Goal: Use online tool/utility: Utilize a website feature to perform a specific function

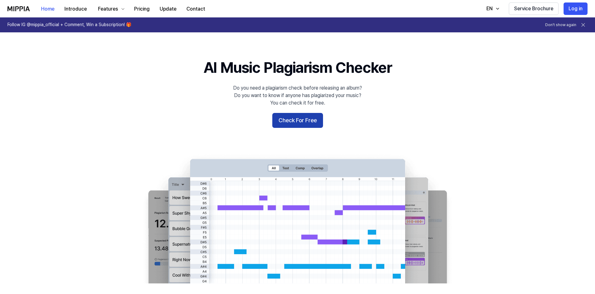
click at [301, 118] on button "Check For Free" at bounding box center [297, 120] width 51 height 15
click at [310, 117] on button "Check For Free" at bounding box center [297, 120] width 51 height 15
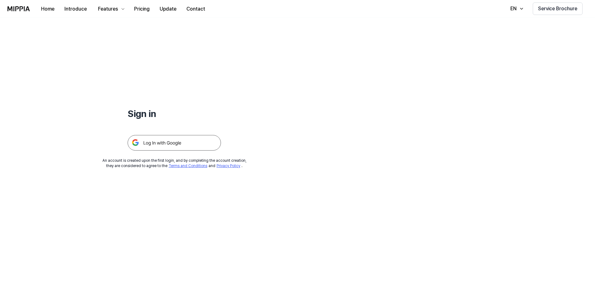
click at [149, 142] on img at bounding box center [174, 143] width 93 height 16
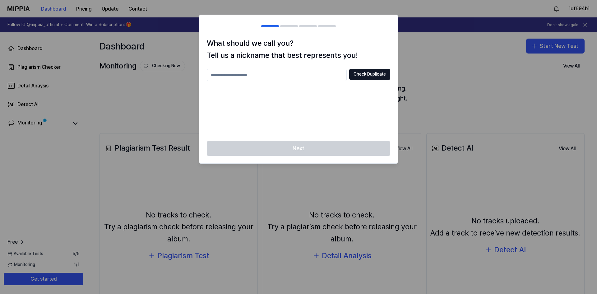
click at [253, 74] on input "text" at bounding box center [277, 75] width 140 height 12
click at [251, 72] on input "text" at bounding box center [277, 75] width 140 height 12
type input "**********"
click at [307, 144] on div "Next" at bounding box center [298, 152] width 198 height 22
click at [363, 67] on div "**********" at bounding box center [298, 89] width 198 height 104
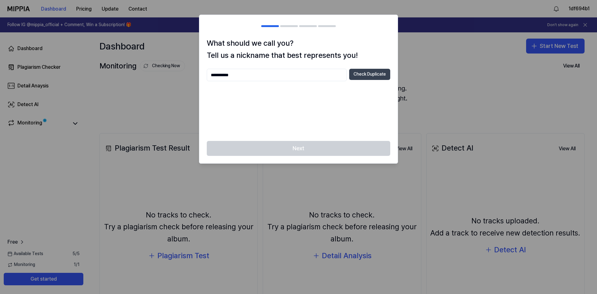
click at [365, 76] on button "Check Duplicate" at bounding box center [369, 74] width 41 height 11
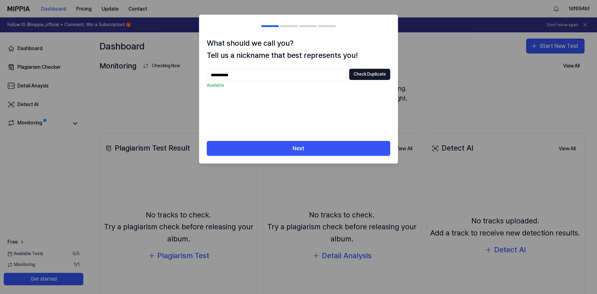
click at [292, 135] on div "**********" at bounding box center [298, 89] width 198 height 104
click at [292, 140] on div "**********" at bounding box center [298, 89] width 198 height 104
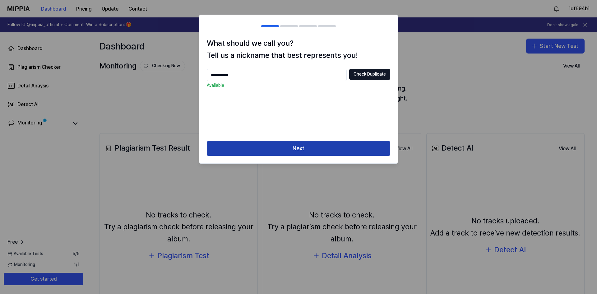
click at [289, 145] on button "Next" at bounding box center [298, 148] width 183 height 15
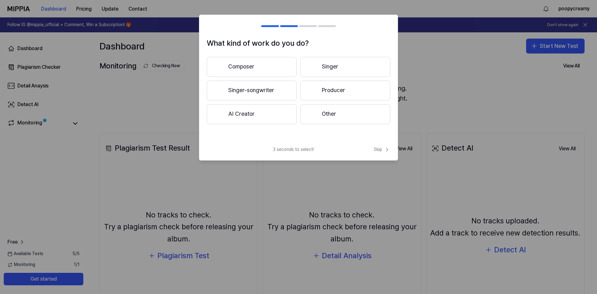
click at [336, 119] on button "Other" at bounding box center [345, 114] width 90 height 20
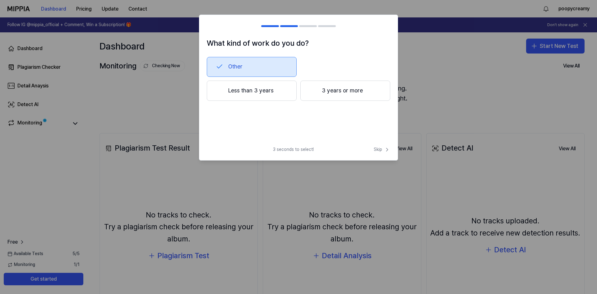
click at [232, 91] on button "Less than 3 years" at bounding box center [252, 91] width 90 height 21
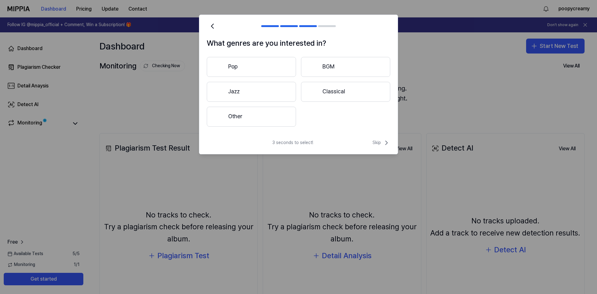
click at [256, 111] on button "Other" at bounding box center [251, 117] width 89 height 20
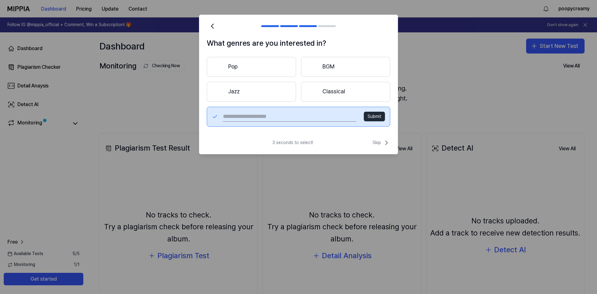
click at [327, 114] on input "text" at bounding box center [289, 117] width 133 height 10
type input "***"
click at [379, 148] on div "3 seconds to select! Skip" at bounding box center [298, 146] width 198 height 15
click at [377, 142] on span "Skip" at bounding box center [382, 142] width 18 height 7
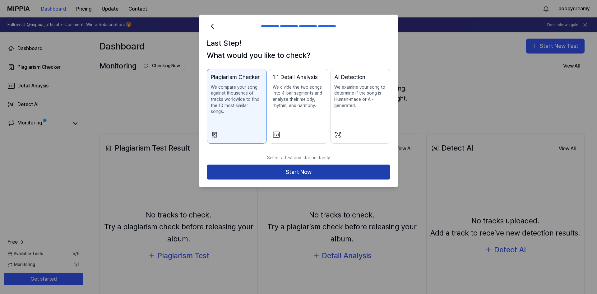
click at [286, 170] on button "Start Now" at bounding box center [298, 172] width 183 height 15
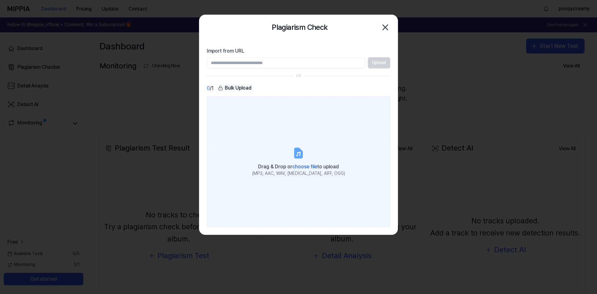
click at [297, 156] on icon at bounding box center [298, 154] width 4 height 4
click at [0, 0] on input "Drag & Drop or choose file to upload (MP3, AAC, WAV, [MEDICAL_DATA], AIFF, OGG)" at bounding box center [0, 0] width 0 height 0
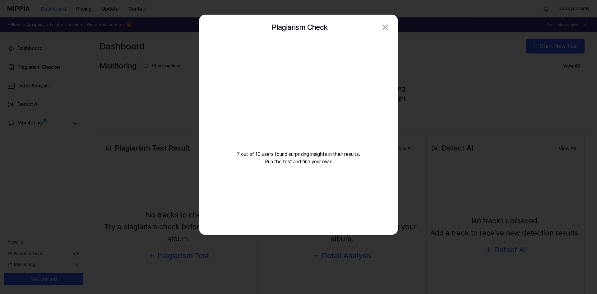
click at [295, 171] on div "7 out of 10 users found surprising insights in their results. Run the test and …" at bounding box center [298, 110] width 198 height 141
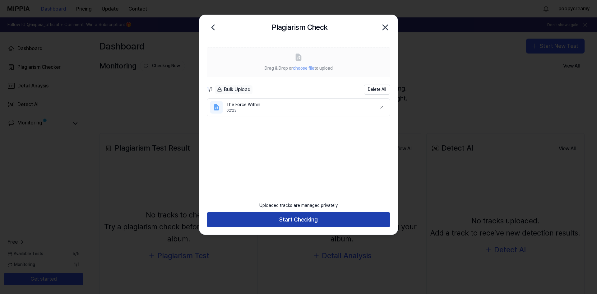
click at [286, 221] on button "Start Checking" at bounding box center [298, 219] width 183 height 15
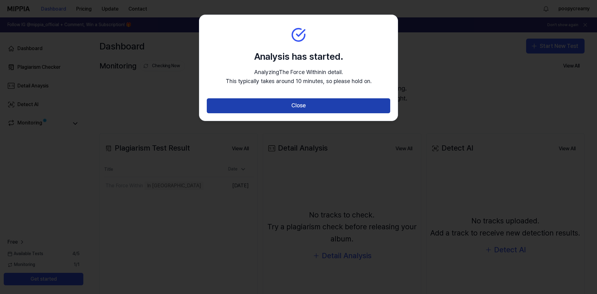
click at [281, 108] on button "Close" at bounding box center [298, 105] width 183 height 15
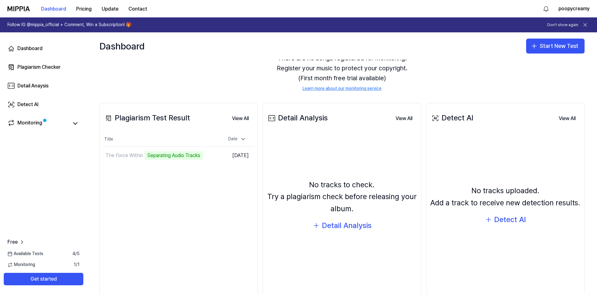
scroll to position [31, 0]
click at [41, 104] on link "Detect AI" at bounding box center [44, 104] width 80 height 15
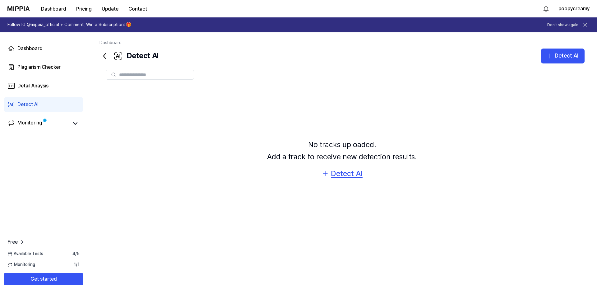
click at [343, 173] on div "Detect AI" at bounding box center [347, 174] width 32 height 12
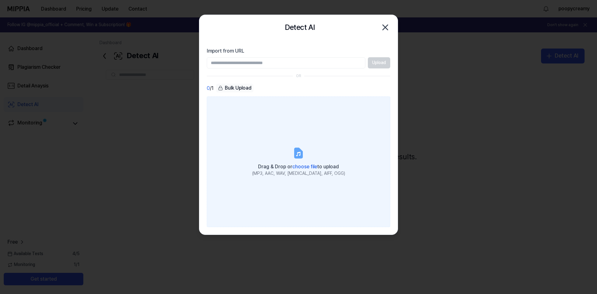
click at [264, 136] on label "Drag & Drop or choose file to upload (MP3, AAC, WAV, [MEDICAL_DATA], AIFF, OGG)" at bounding box center [298, 161] width 183 height 131
click at [0, 0] on input "Drag & Drop or choose file to upload (MP3, AAC, WAV, [MEDICAL_DATA], AIFF, OGG)" at bounding box center [0, 0] width 0 height 0
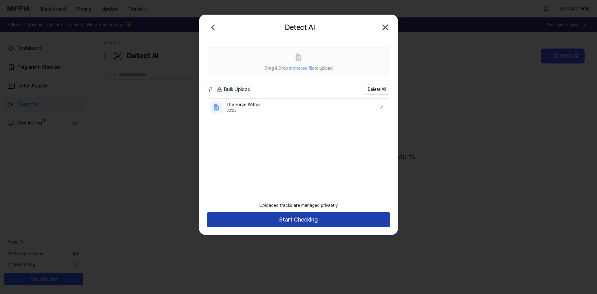
click at [292, 218] on button "Start Checking" at bounding box center [298, 219] width 183 height 15
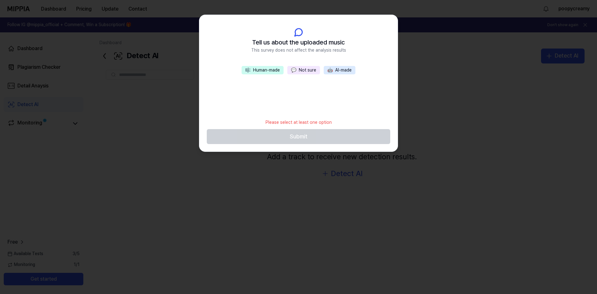
click at [301, 71] on button "💬 Not sure" at bounding box center [303, 70] width 33 height 9
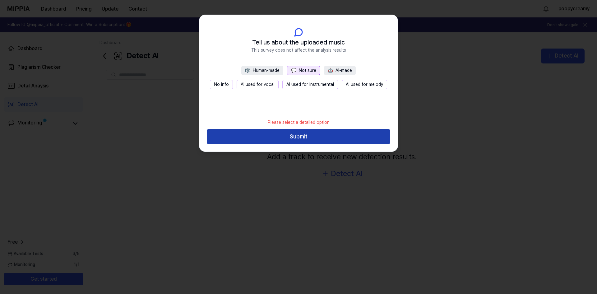
click at [296, 135] on button "Submit" at bounding box center [298, 136] width 183 height 15
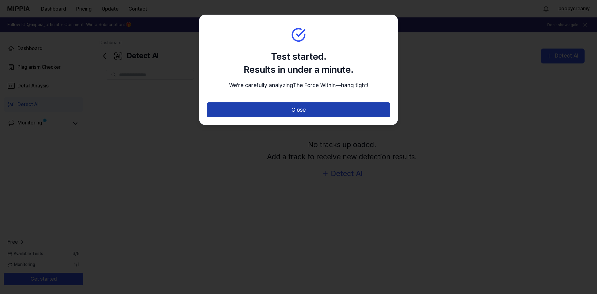
click at [287, 116] on button "Close" at bounding box center [298, 109] width 183 height 15
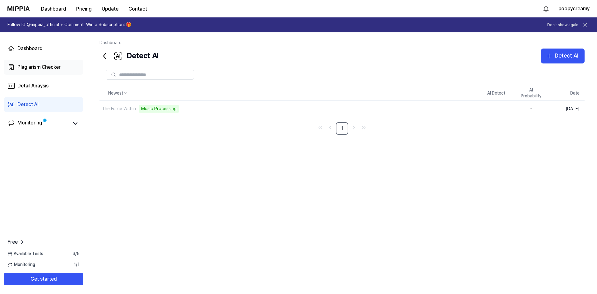
click at [45, 63] on link "Plagiarism Checker" at bounding box center [44, 67] width 80 height 15
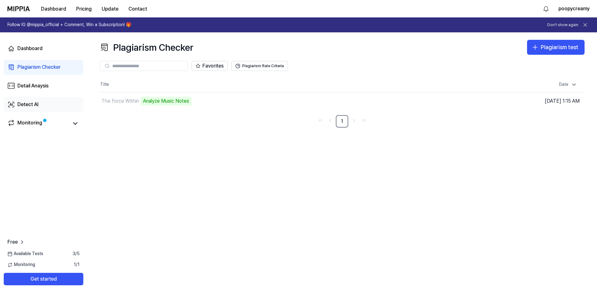
click at [54, 105] on link "Detect AI" at bounding box center [44, 104] width 80 height 15
